Goal: Task Accomplishment & Management: Manage account settings

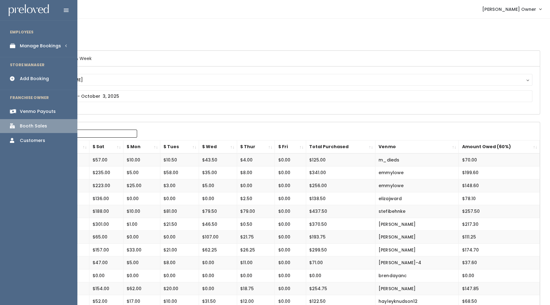
click at [28, 114] on div "Venmo Payouts" at bounding box center [38, 111] width 36 height 6
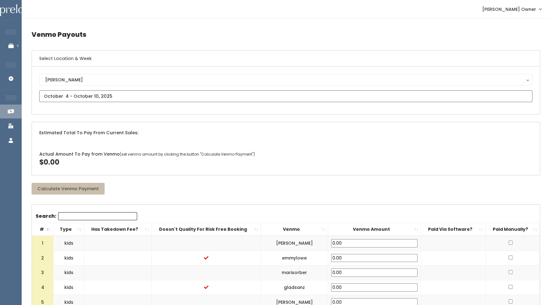
click at [73, 97] on input "text" at bounding box center [285, 96] width 493 height 12
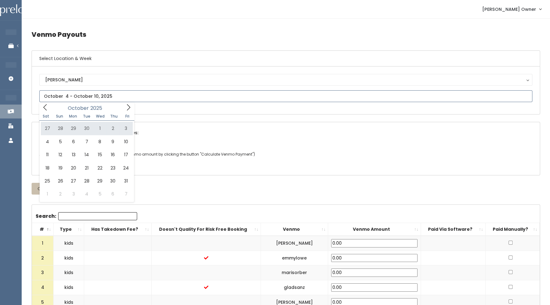
type input "September 27 to October 3"
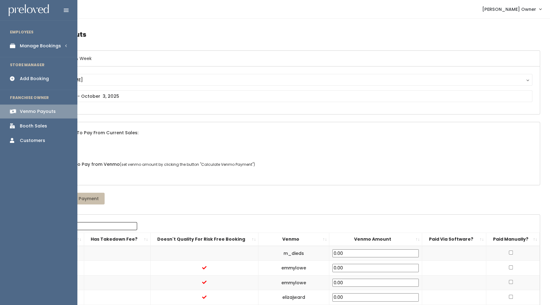
click at [22, 128] on div "Booth Sales" at bounding box center [33, 126] width 27 height 6
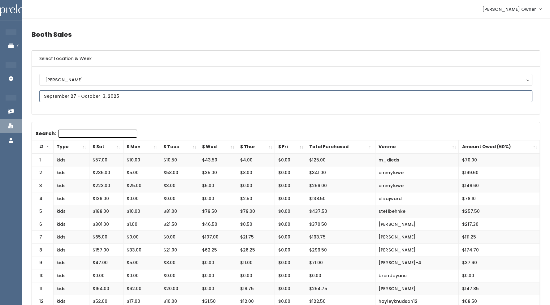
click at [255, 97] on input "text" at bounding box center [285, 96] width 493 height 12
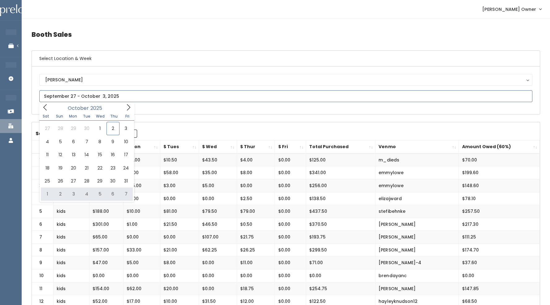
type input "November 1 to November 7"
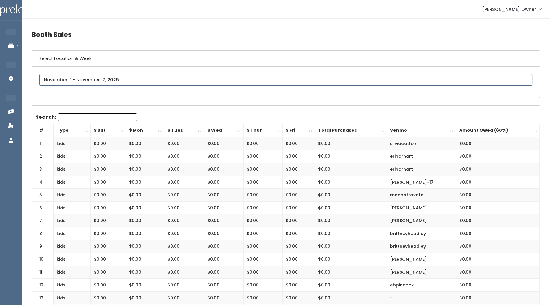
click at [166, 77] on input "text" at bounding box center [285, 80] width 493 height 12
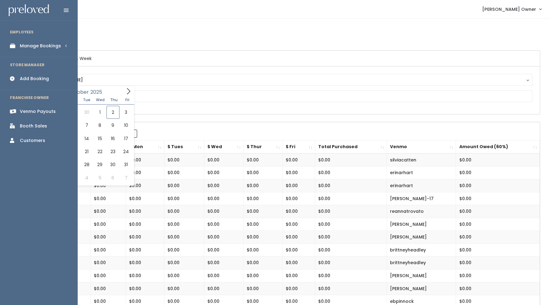
click at [29, 45] on div "Manage Bookings" at bounding box center [40, 46] width 41 height 6
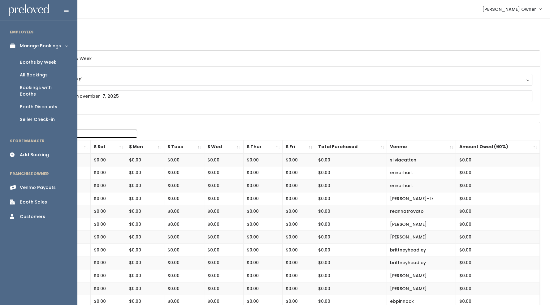
click at [39, 61] on div "Booths by Week" at bounding box center [38, 62] width 37 height 6
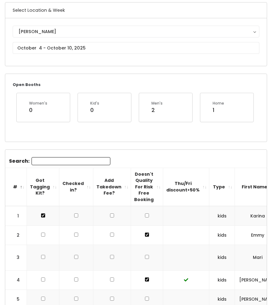
scroll to position [38, 0]
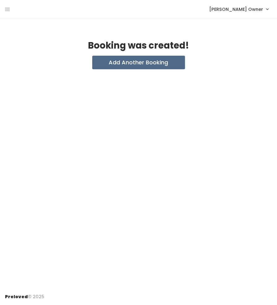
click at [12, 9] on div "[PERSON_NAME] Owner My bookings Account settings Logout" at bounding box center [140, 8] width 270 height 13
click at [8, 8] on icon at bounding box center [7, 10] width 5 height 6
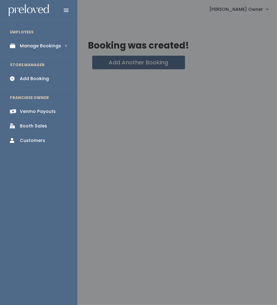
click at [27, 43] on div "Manage Bookings" at bounding box center [40, 46] width 41 height 6
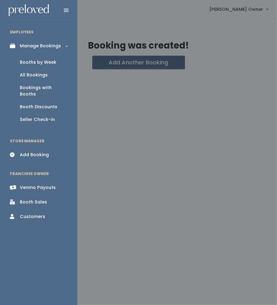
click at [29, 57] on link "Booths by Week" at bounding box center [38, 62] width 77 height 13
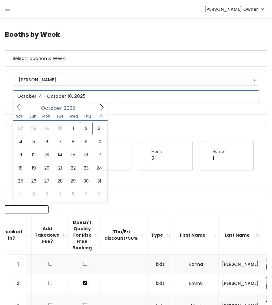
click at [31, 97] on input "text" at bounding box center [136, 96] width 247 height 12
click at [101, 108] on icon at bounding box center [101, 107] width 7 height 7
click at [20, 109] on icon at bounding box center [18, 107] width 7 height 7
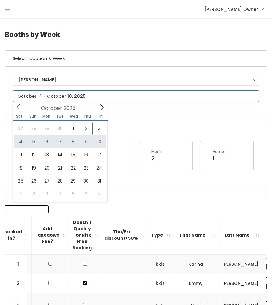
type input "October 4 to October 10"
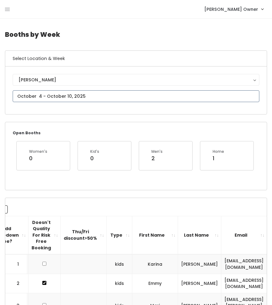
click at [80, 98] on input "text" at bounding box center [136, 96] width 247 height 12
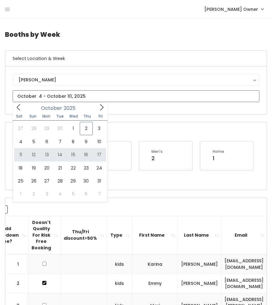
type input "October 11 to October 17"
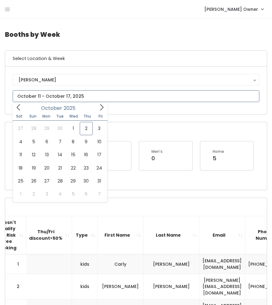
click at [83, 99] on input "text" at bounding box center [136, 96] width 247 height 12
type input "October 18 to October 24"
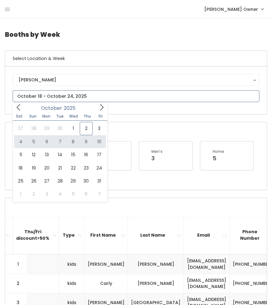
type input "October 4 to October 10"
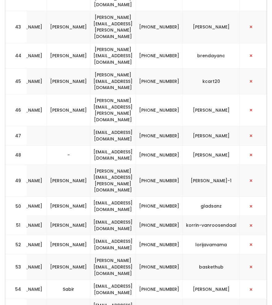
scroll to position [1246, 0]
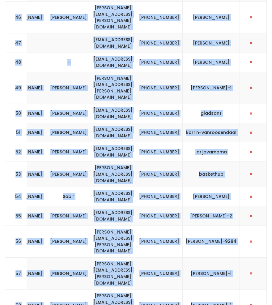
drag, startPoint x: 34, startPoint y: 106, endPoint x: 271, endPoint y: 319, distance: 318.4
copy div "kids Karina Mateos mariiahmateos@yahoo.com (801) 573-8385 karina-mateos 2 kids …"
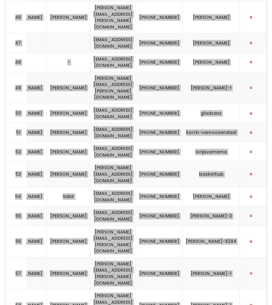
scroll to position [0, 250]
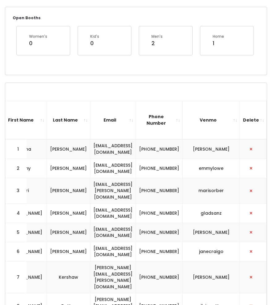
scroll to position [0, 0]
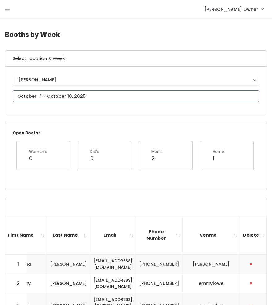
click at [45, 96] on input "text" at bounding box center [136, 96] width 247 height 12
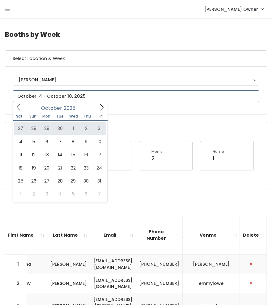
type input "September 27 to October 3"
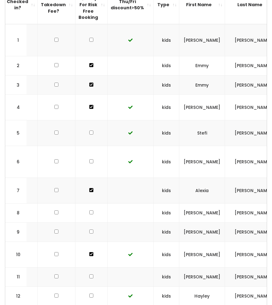
scroll to position [0, 61]
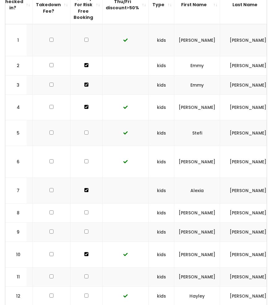
click at [84, 210] on input "checkbox" at bounding box center [86, 212] width 4 height 4
checkbox input "true"
click at [84, 230] on input "checkbox" at bounding box center [86, 232] width 4 height 4
checkbox input "true"
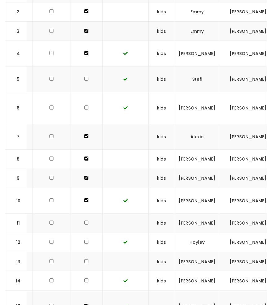
scroll to position [251, 0]
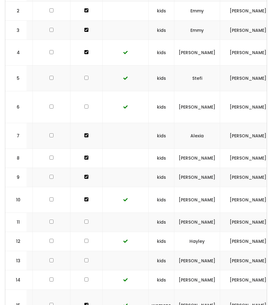
click at [84, 220] on input "checkbox" at bounding box center [86, 222] width 4 height 4
checkbox input "true"
click at [84, 258] on input "checkbox" at bounding box center [86, 260] width 4 height 4
checkbox input "true"
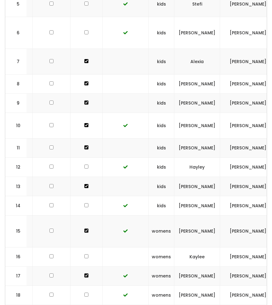
click at [84, 254] on input "checkbox" at bounding box center [86, 256] width 4 height 4
checkbox input "true"
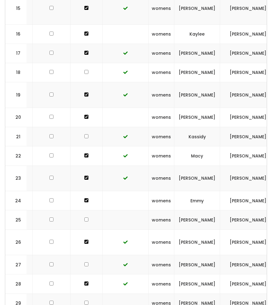
scroll to position [551, 0]
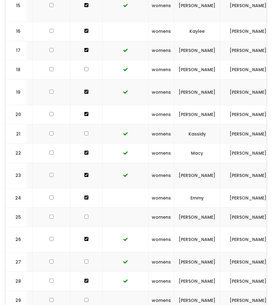
click at [84, 215] on input "checkbox" at bounding box center [86, 217] width 4 height 4
checkbox input "true"
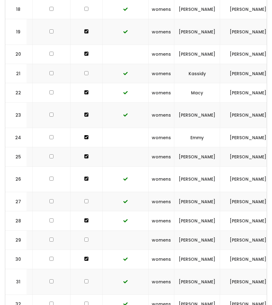
click at [84, 238] on input "checkbox" at bounding box center [86, 240] width 4 height 4
checkbox input "true"
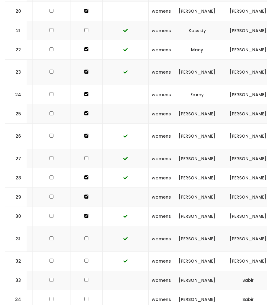
scroll to position [655, 0]
click at [84, 278] on input "checkbox" at bounding box center [86, 280] width 4 height 4
checkbox input "true"
click at [84, 297] on input "checkbox" at bounding box center [86, 299] width 4 height 4
checkbox input "true"
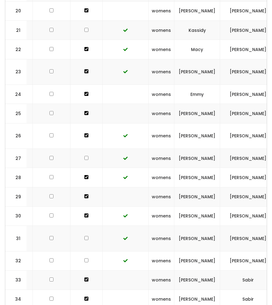
checkbox input "true"
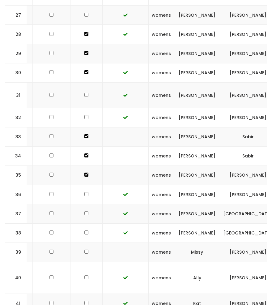
scroll to position [798, 0]
click at [80, 242] on td at bounding box center [87, 251] width 32 height 19
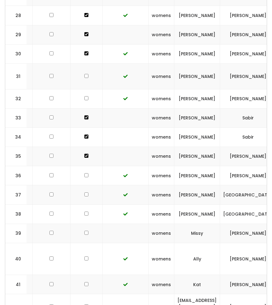
click at [84, 231] on input "checkbox" at bounding box center [86, 233] width 4 height 4
checkbox input "true"
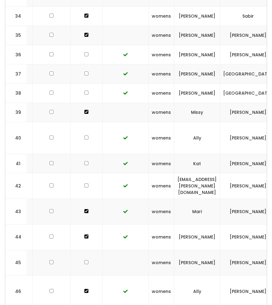
scroll to position [939, 0]
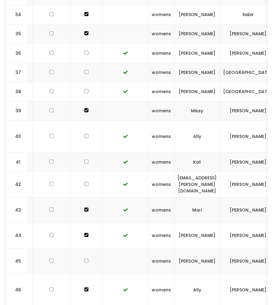
click at [84, 259] on input "checkbox" at bounding box center [86, 261] width 4 height 4
checkbox input "true"
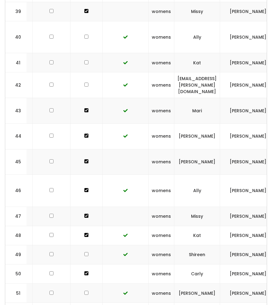
scroll to position [1052, 0]
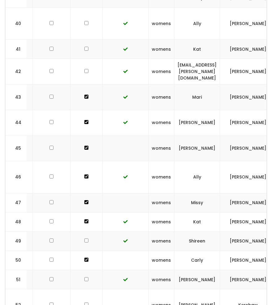
click at [84, 303] on input "checkbox" at bounding box center [86, 305] width 4 height 4
checkbox input "true"
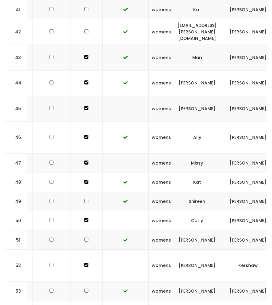
checkbox input "true"
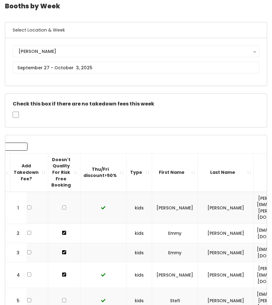
scroll to position [128, 0]
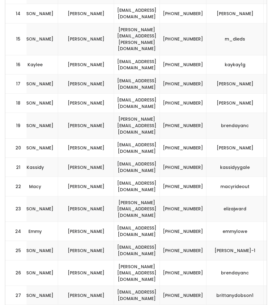
scroll to position [115, 0]
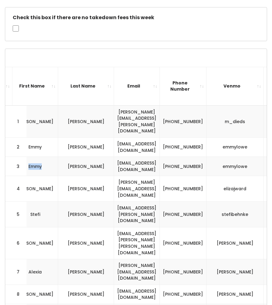
click at [58, 176] on td "Eliza" at bounding box center [35, 189] width 46 height 26
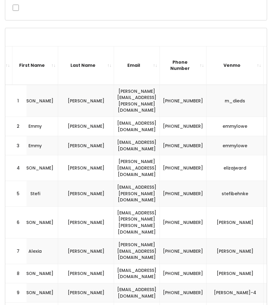
scroll to position [136, 0]
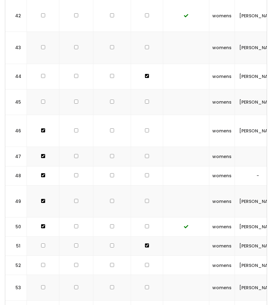
scroll to position [1246, 0]
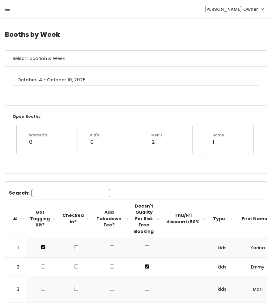
click at [7, 11] on icon at bounding box center [7, 10] width 5 height 6
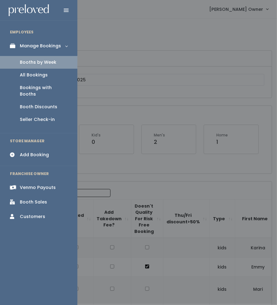
click at [102, 95] on div at bounding box center [138, 152] width 277 height 305
